Goal: Information Seeking & Learning: Learn about a topic

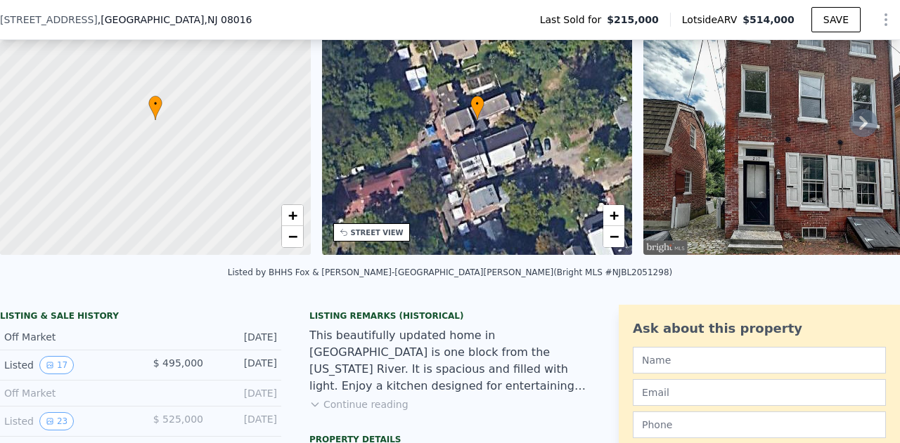
scroll to position [353, 0]
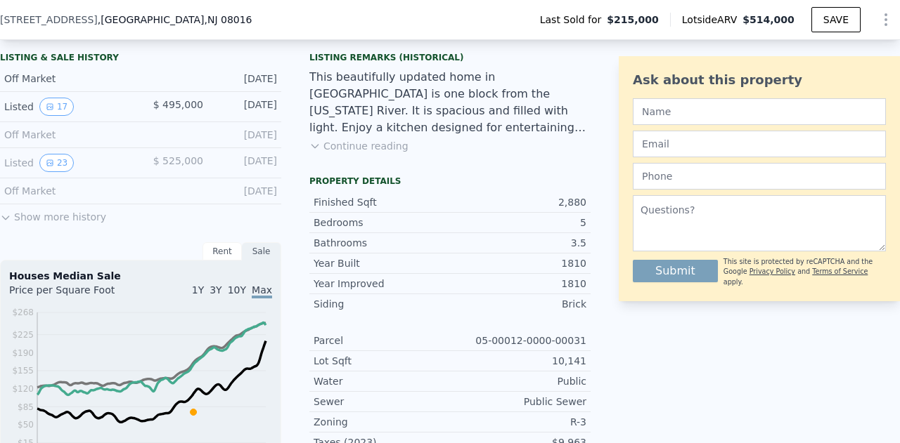
click at [46, 223] on button "Show more history" at bounding box center [53, 215] width 106 height 20
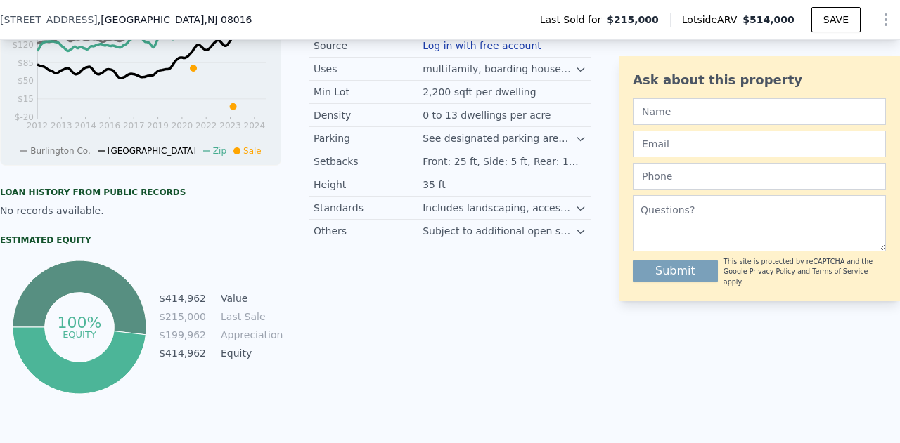
scroll to position [890, 0]
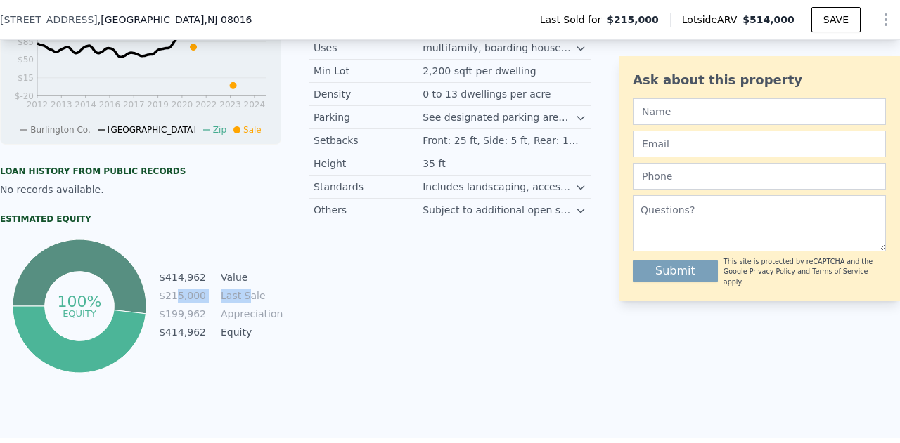
drag, startPoint x: 179, startPoint y: 303, endPoint x: 256, endPoint y: 305, distance: 77.3
click at [256, 304] on tr "$215,000 Last Sale" at bounding box center [219, 295] width 123 height 15
click at [256, 304] on td "Last Sale" at bounding box center [249, 295] width 63 height 15
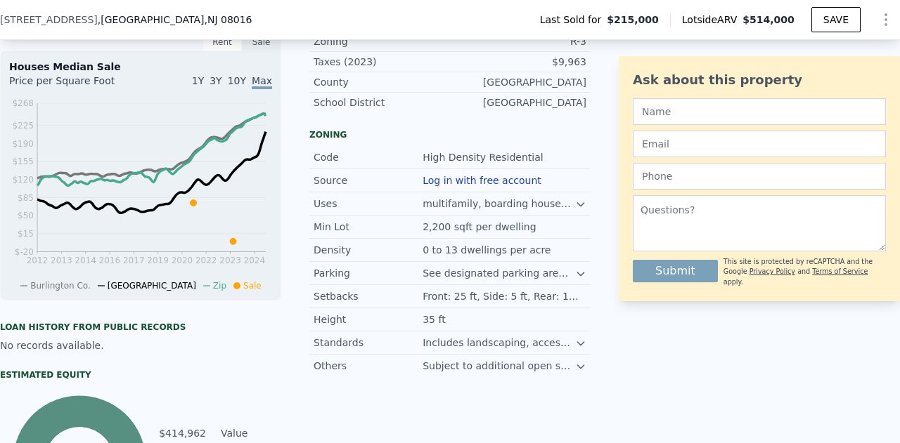
scroll to position [734, 0]
click at [577, 276] on icon at bounding box center [580, 275] width 6 height 4
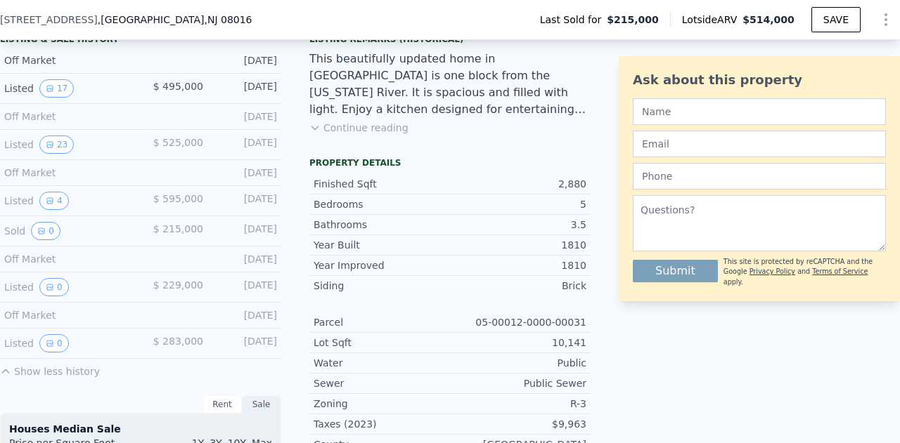
scroll to position [316, 0]
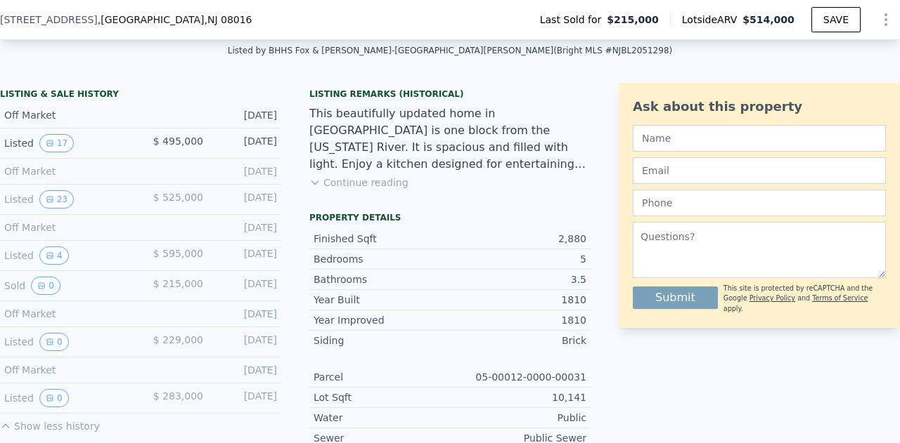
click at [255, 93] on div "LISTING & SALE HISTORY Off Market [DATE] Listed 17 $ 495,000 [DATE] Off Market …" at bounding box center [140, 258] width 281 height 351
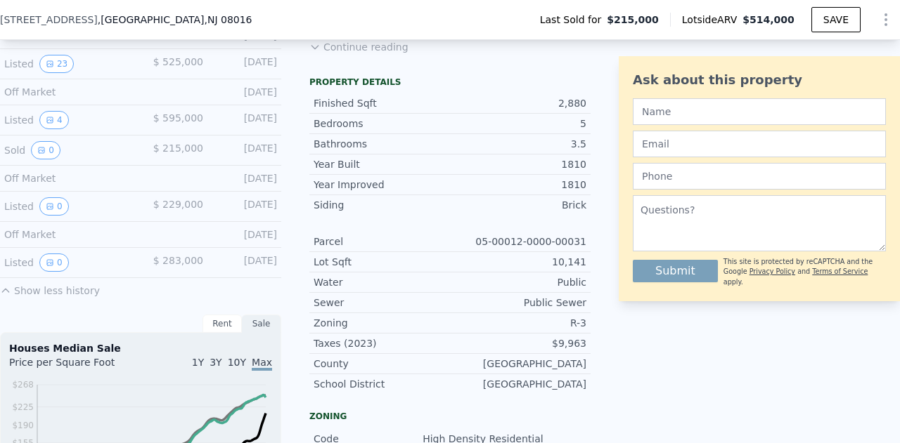
scroll to position [433, 0]
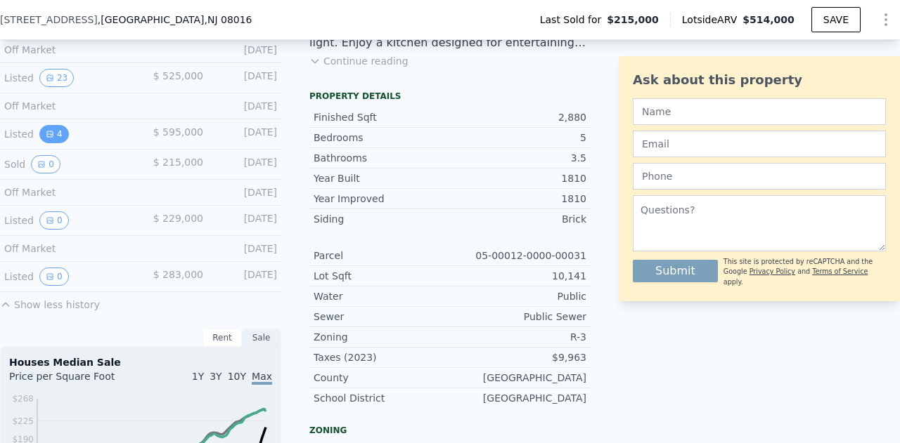
click at [47, 137] on icon "View historical data" at bounding box center [50, 134] width 6 height 6
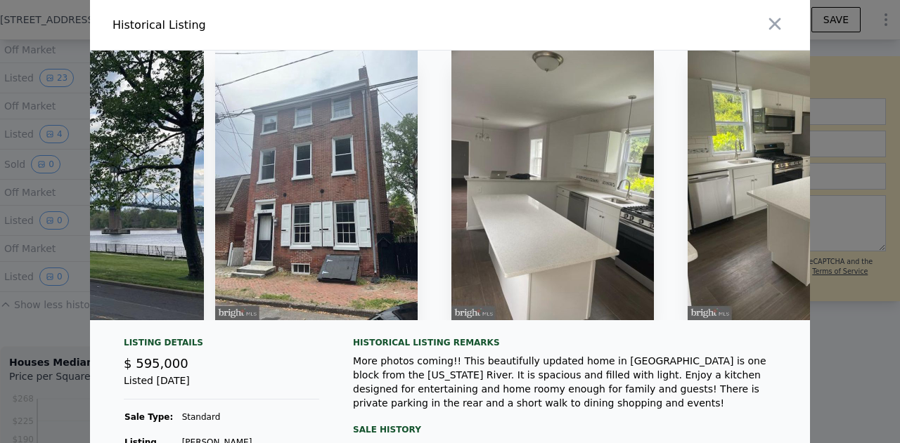
scroll to position [0, 360]
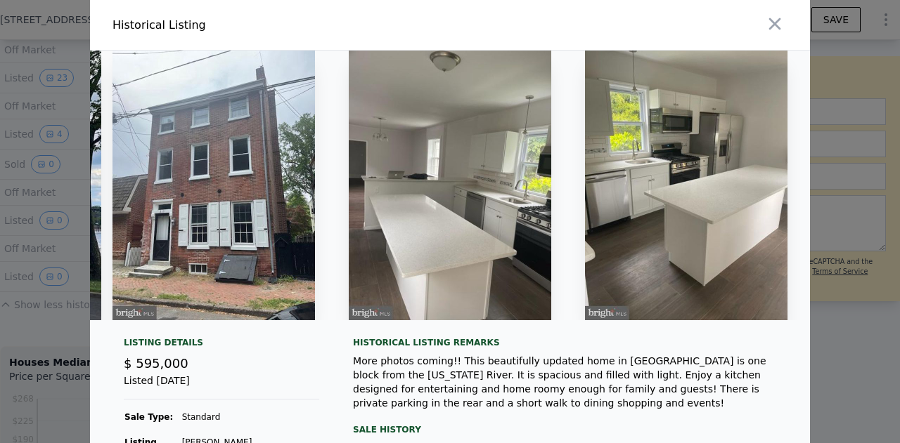
click at [11, 296] on div at bounding box center [450, 221] width 900 height 443
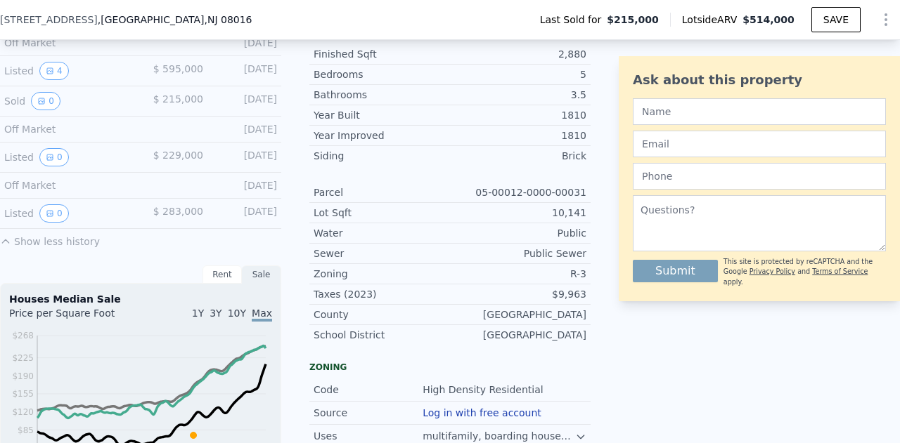
scroll to position [419, 0]
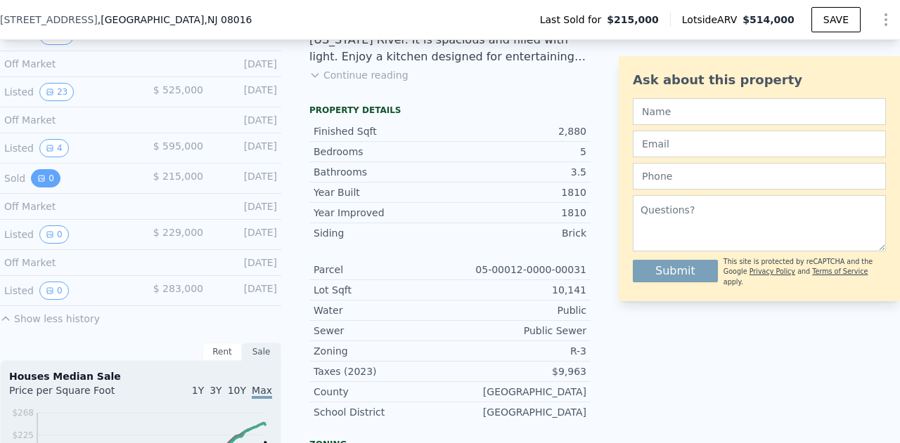
click at [39, 182] on icon "View historical data" at bounding box center [41, 178] width 8 height 8
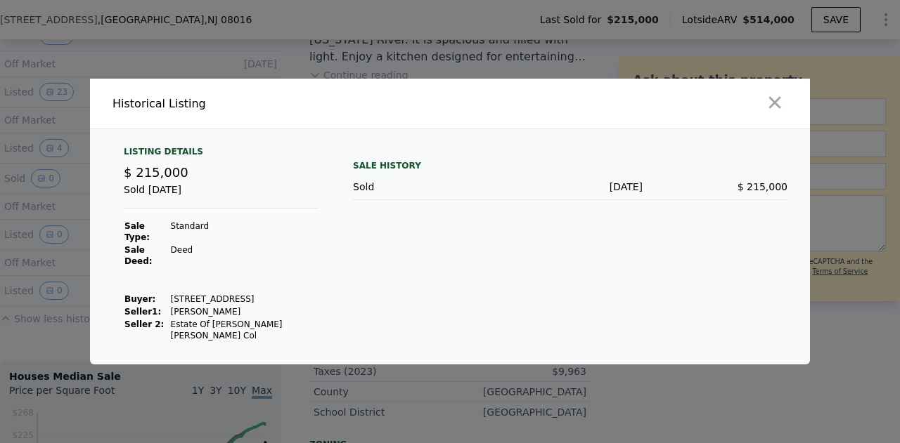
click at [31, 328] on div at bounding box center [450, 221] width 900 height 443
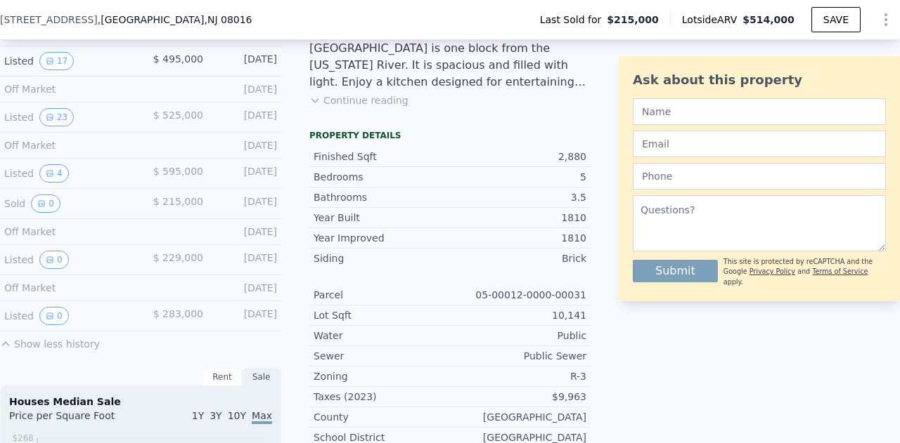
scroll to position [392, 0]
click at [52, 270] on button "0" at bounding box center [54, 261] width 30 height 18
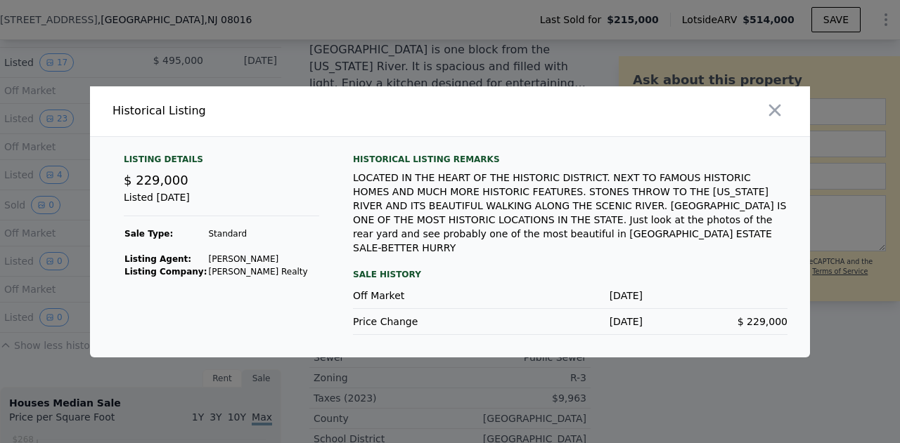
click at [54, 319] on div at bounding box center [450, 221] width 900 height 443
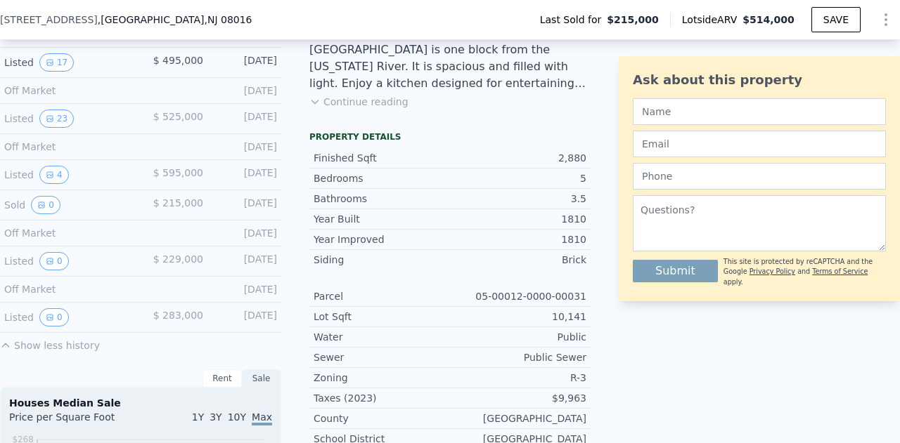
click at [54, 319] on button "0" at bounding box center [54, 318] width 30 height 18
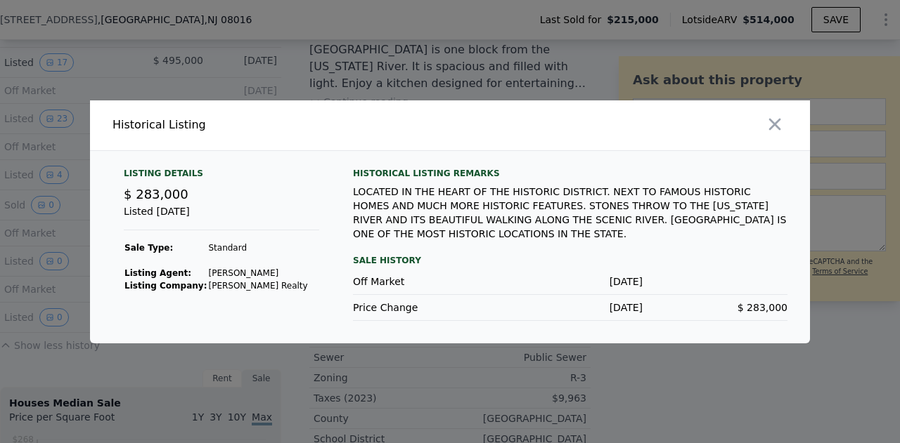
click at [108, 363] on div at bounding box center [450, 221] width 900 height 443
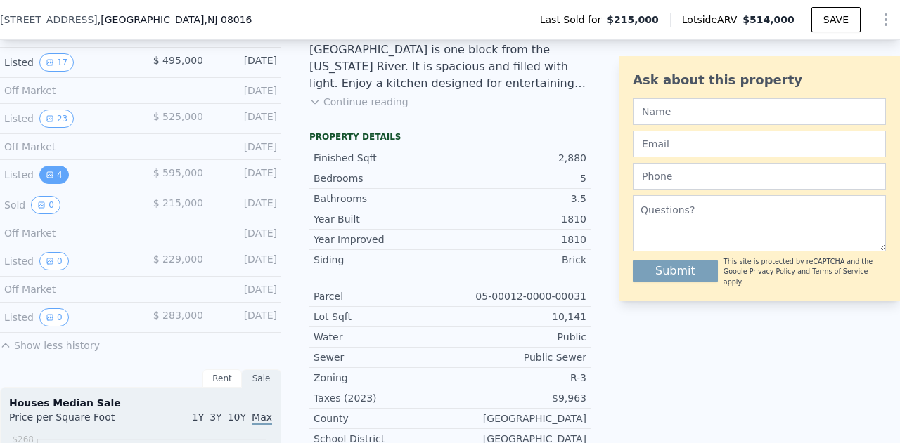
click at [56, 184] on button "4" at bounding box center [54, 175] width 30 height 18
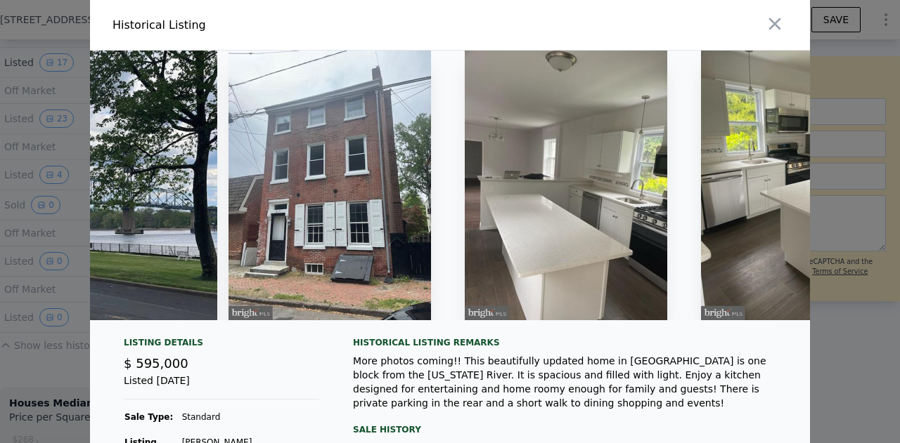
scroll to position [0, 360]
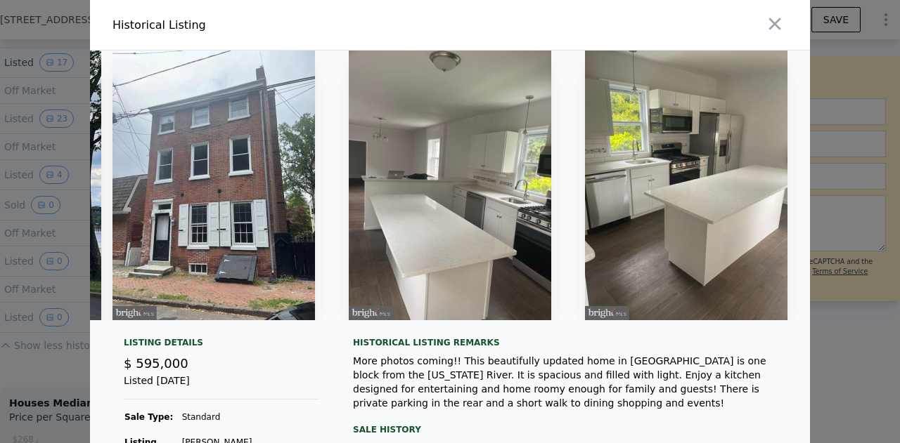
click at [34, 374] on div at bounding box center [450, 221] width 900 height 443
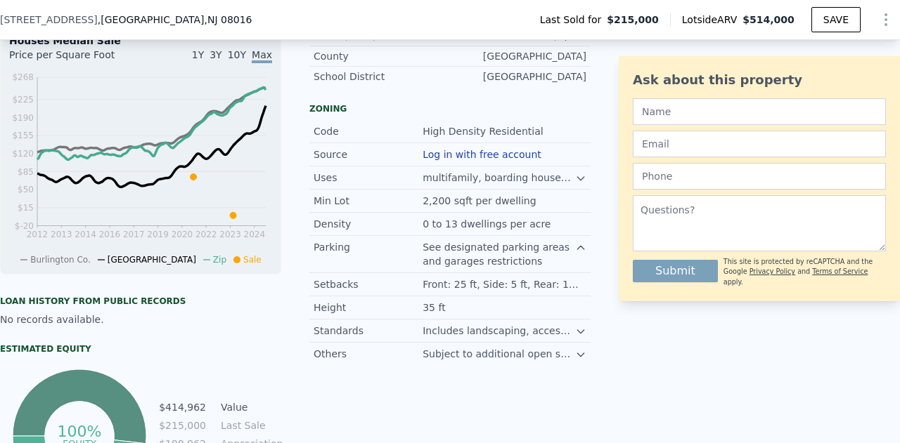
scroll to position [554, 0]
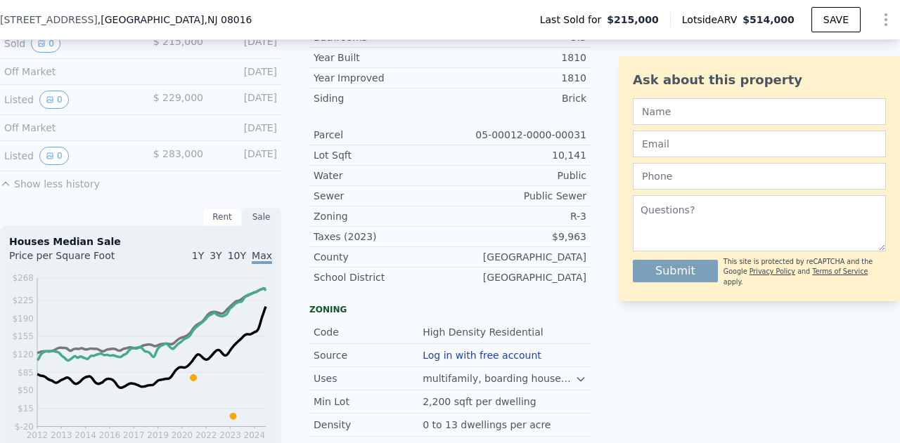
click at [225, 224] on div "Rent" at bounding box center [221, 217] width 39 height 18
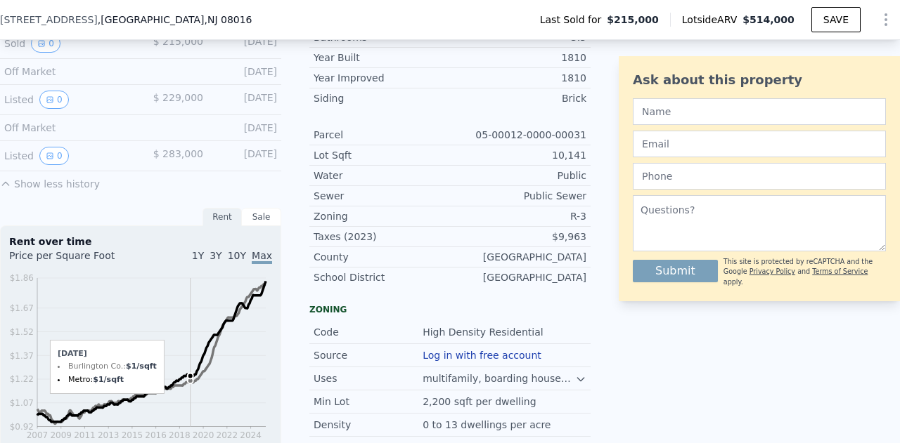
scroll to position [611, 0]
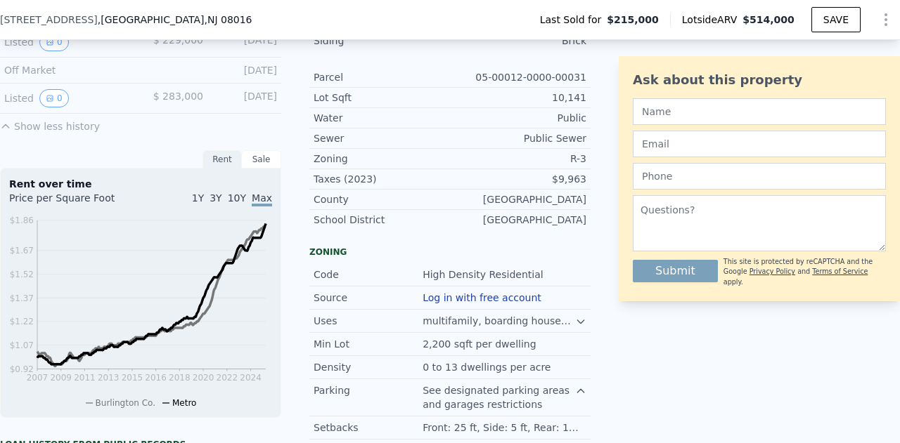
click at [261, 162] on div "Sale" at bounding box center [261, 159] width 39 height 18
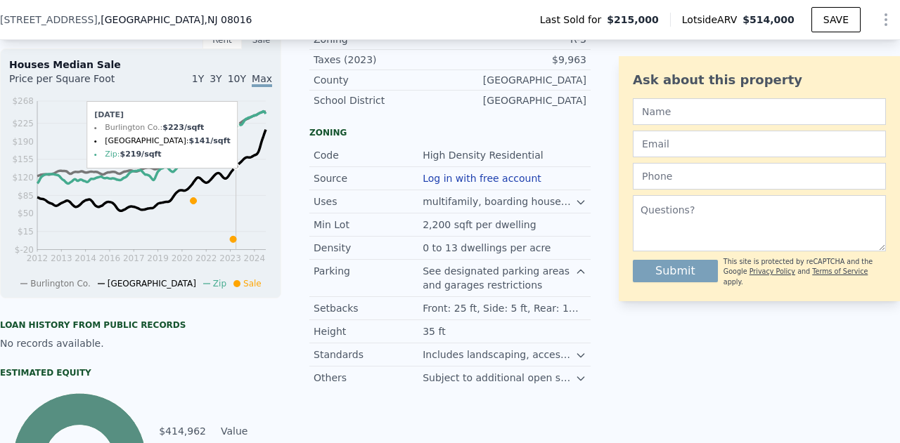
scroll to position [728, 0]
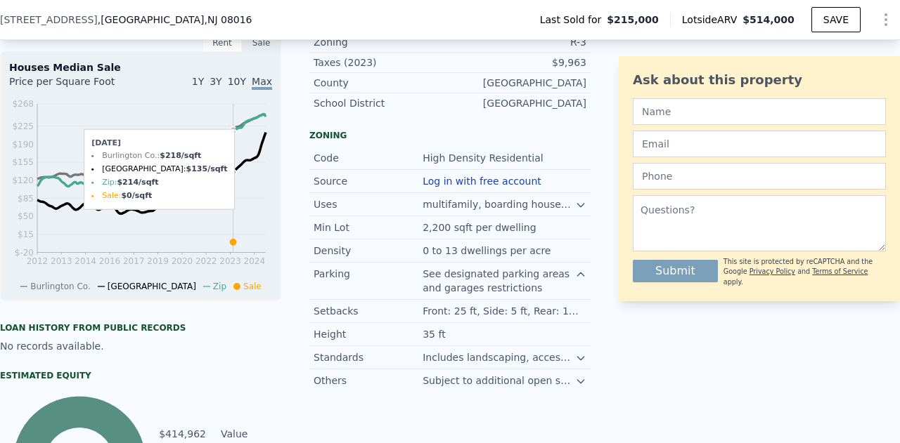
click at [233, 245] on icon at bounding box center [233, 242] width 6 height 6
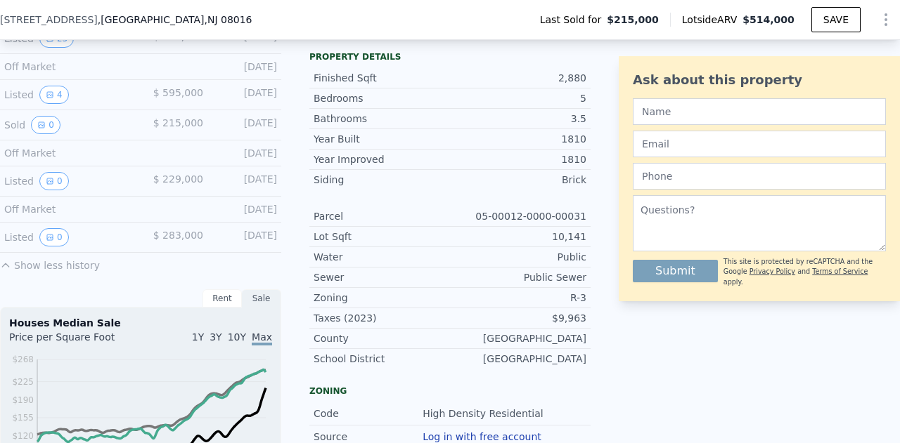
scroll to position [472, 0]
